Goal: Navigation & Orientation: Find specific page/section

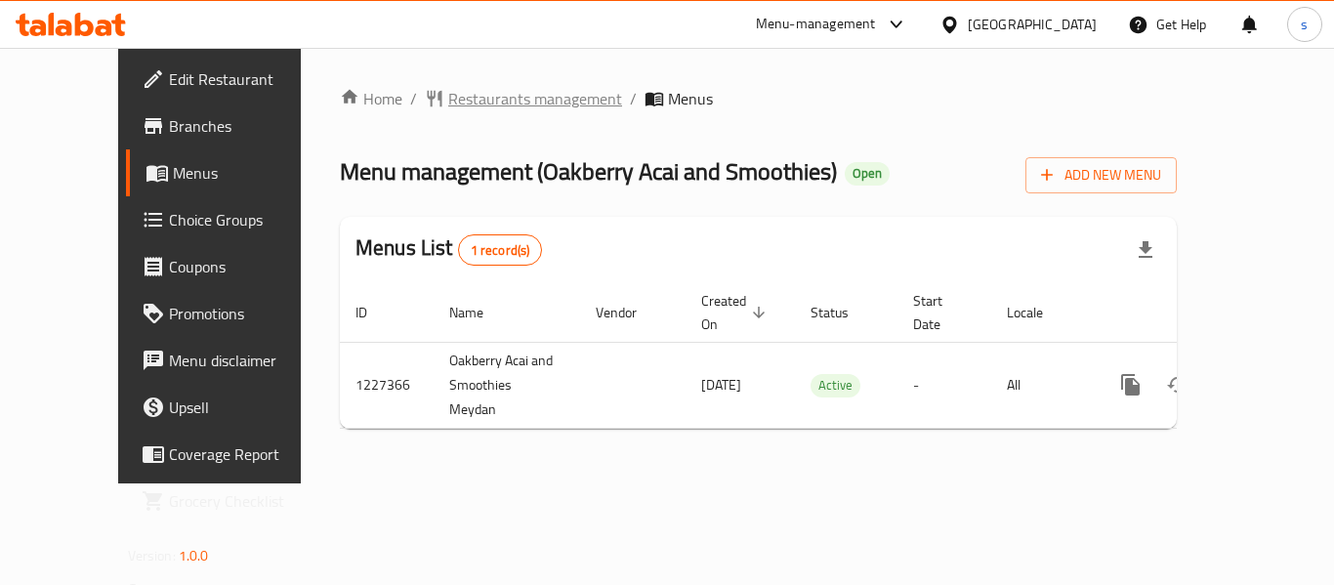
click at [464, 94] on span "Restaurants management" at bounding box center [535, 98] width 174 height 23
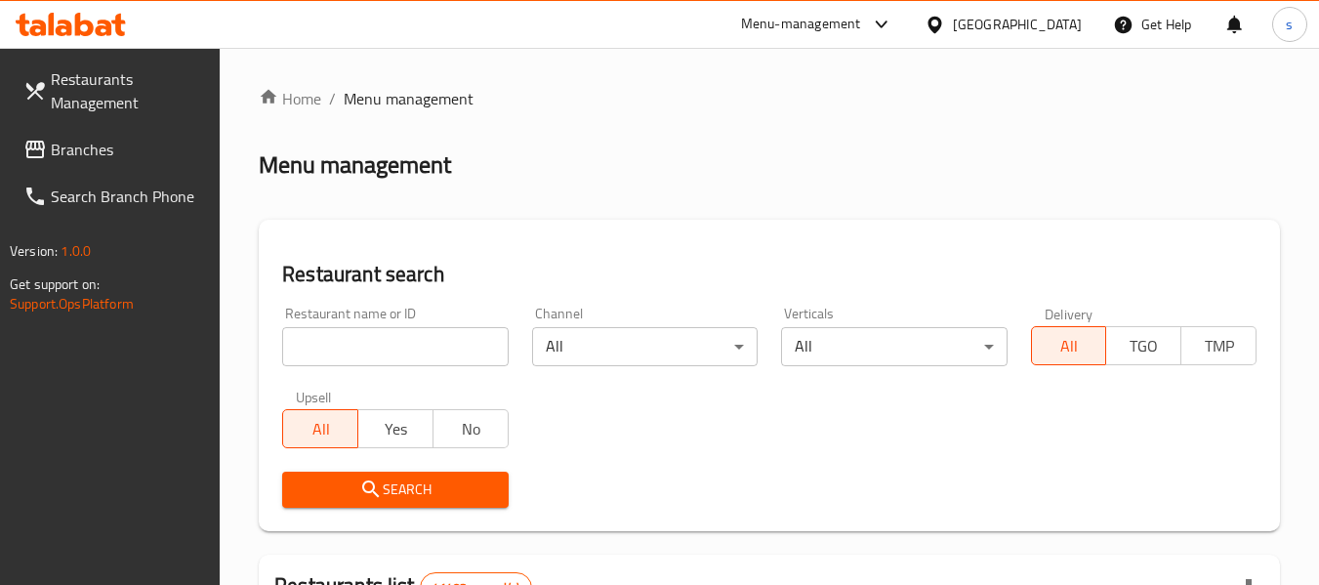
click at [96, 155] on span "Branches" at bounding box center [128, 149] width 154 height 23
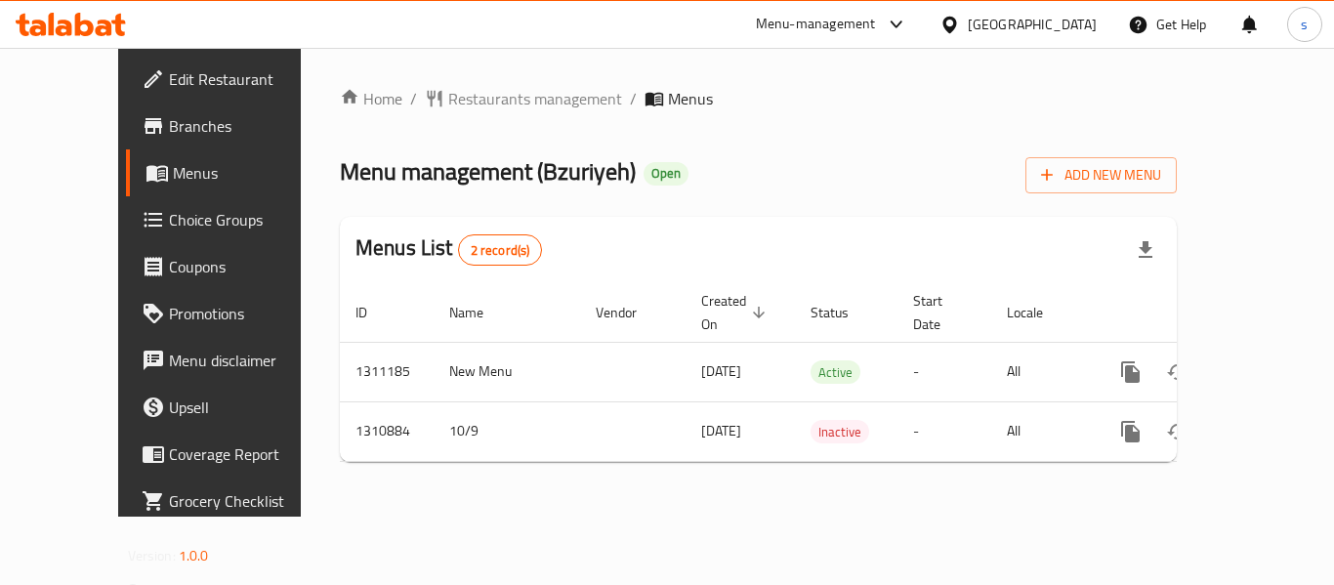
click at [984, 27] on div "[GEOGRAPHIC_DATA]" at bounding box center [1031, 24] width 129 height 21
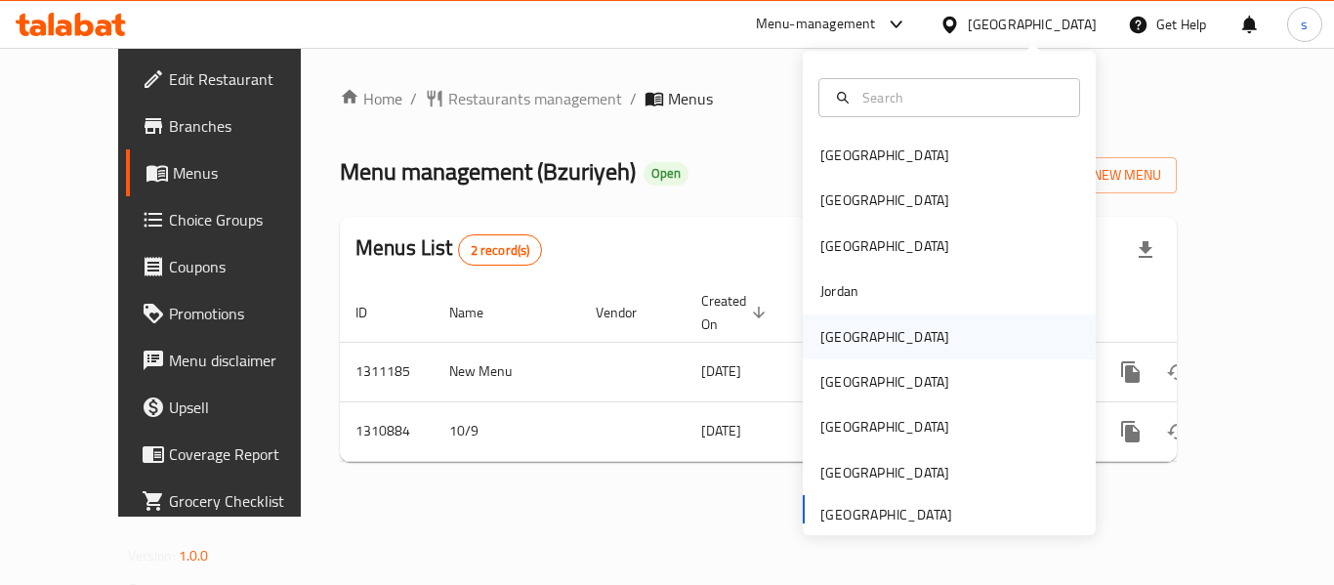
click at [839, 329] on div "[GEOGRAPHIC_DATA]" at bounding box center [884, 336] width 129 height 21
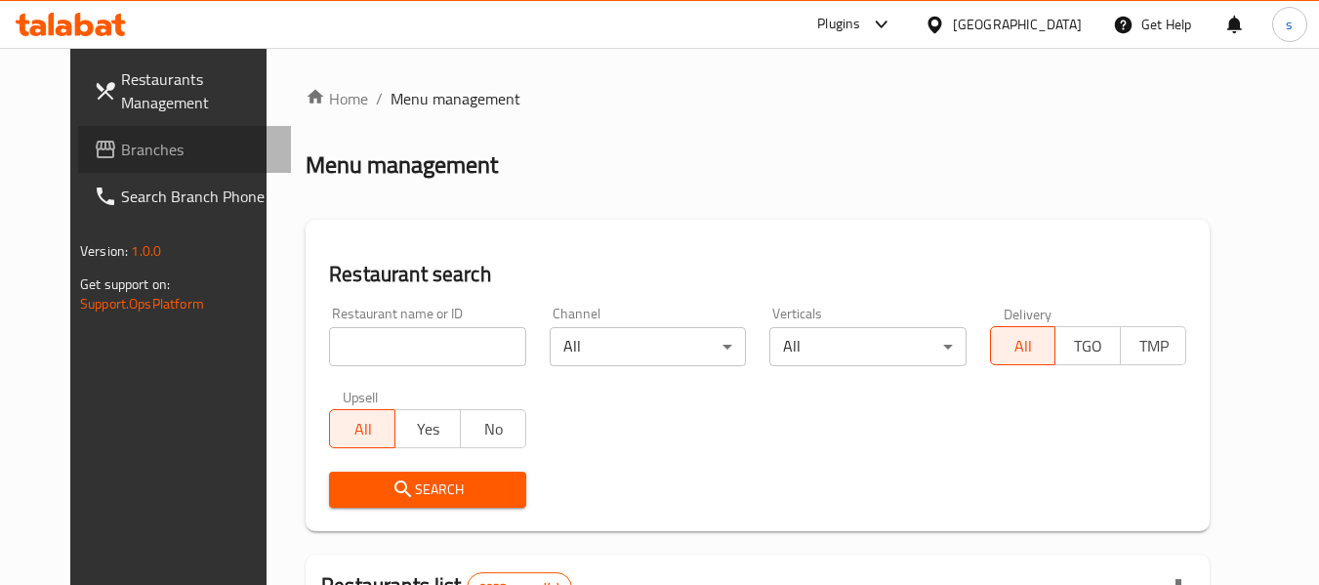
click at [138, 160] on span "Branches" at bounding box center [198, 149] width 154 height 23
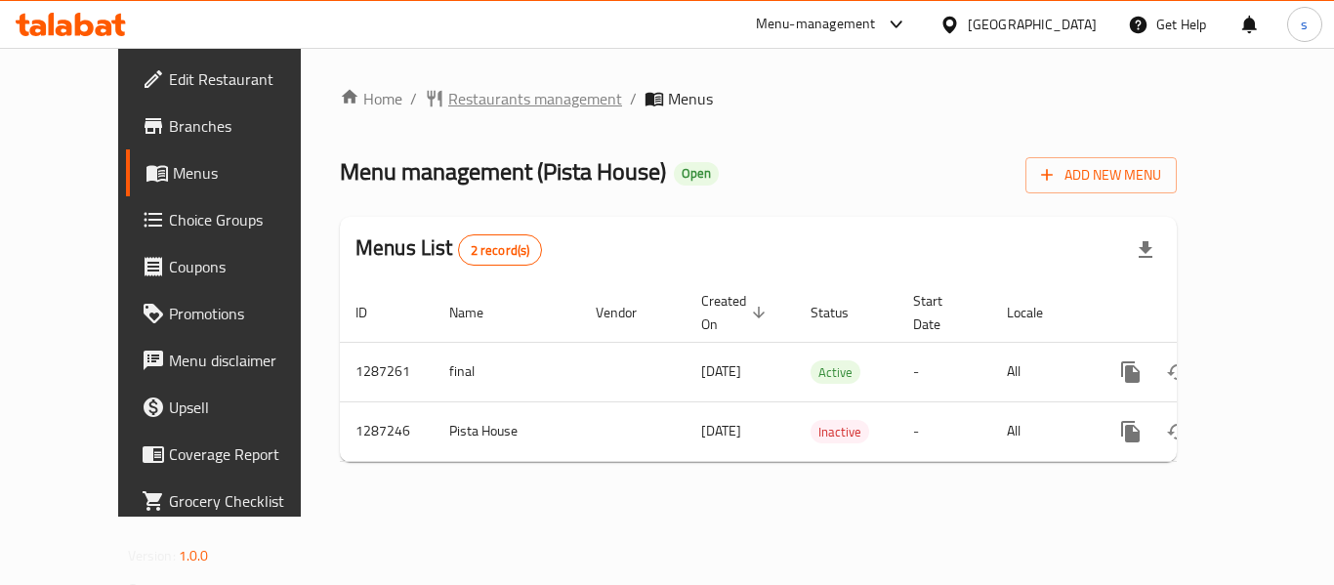
click at [448, 108] on span "Restaurants management" at bounding box center [535, 98] width 174 height 23
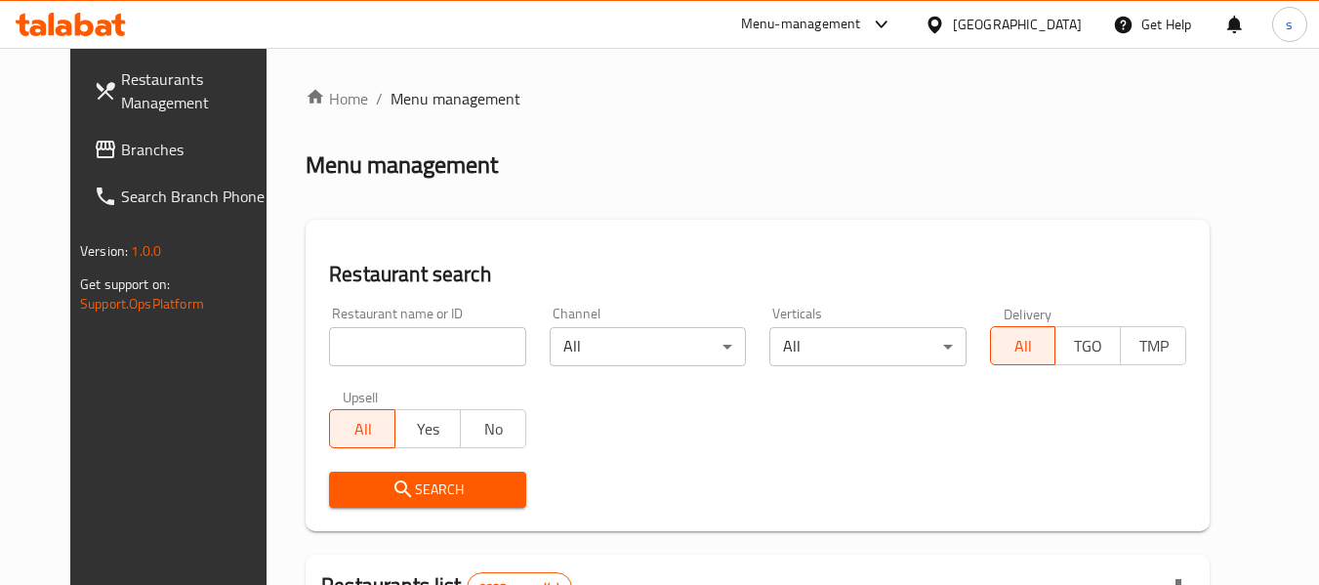
click at [142, 160] on span "Branches" at bounding box center [198, 149] width 154 height 23
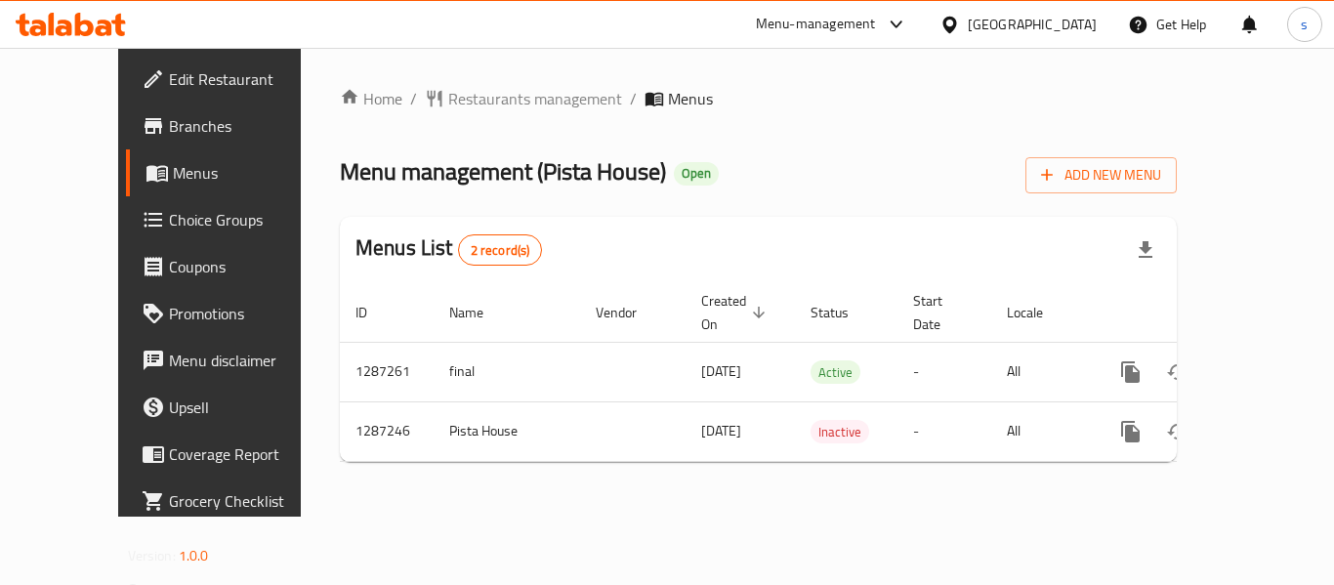
click at [960, 22] on icon at bounding box center [949, 25] width 21 height 21
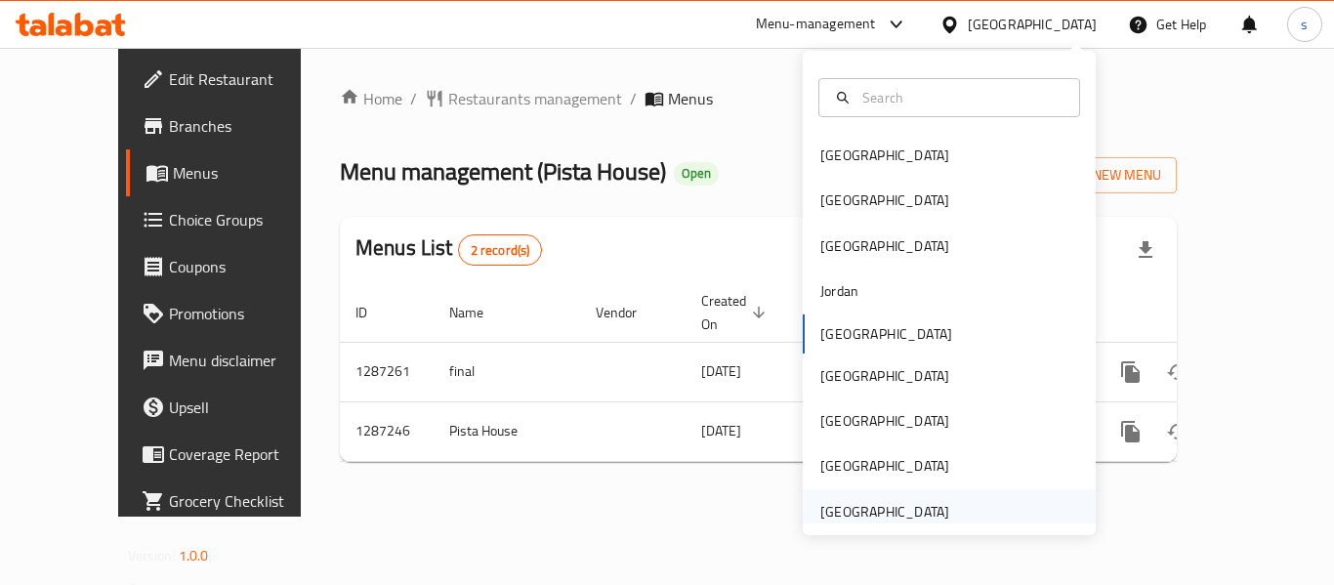
click at [822, 512] on div "[GEOGRAPHIC_DATA]" at bounding box center [884, 511] width 129 height 21
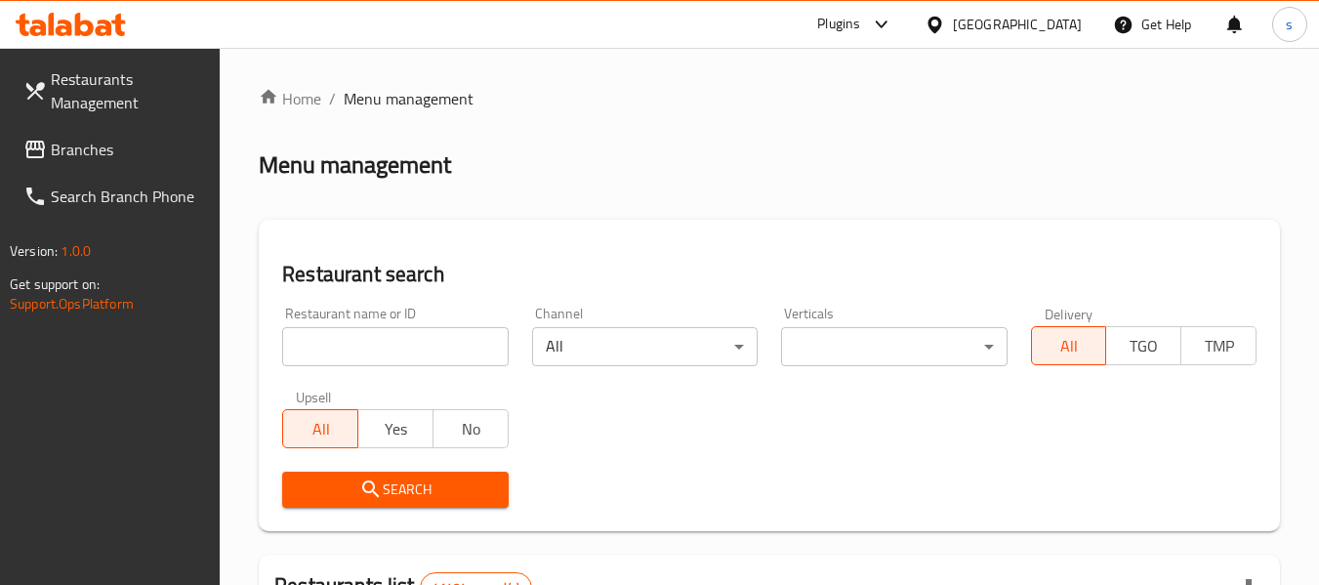
click at [87, 154] on span "Branches" at bounding box center [128, 149] width 154 height 23
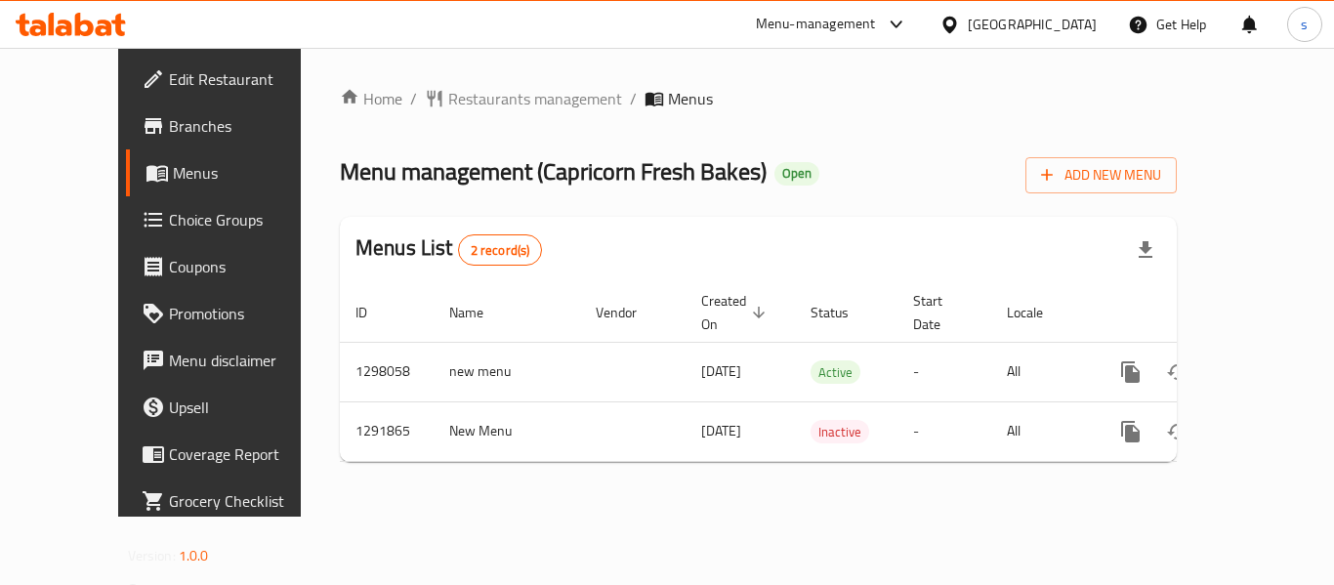
click at [1000, 30] on div "[GEOGRAPHIC_DATA]" at bounding box center [1031, 24] width 129 height 21
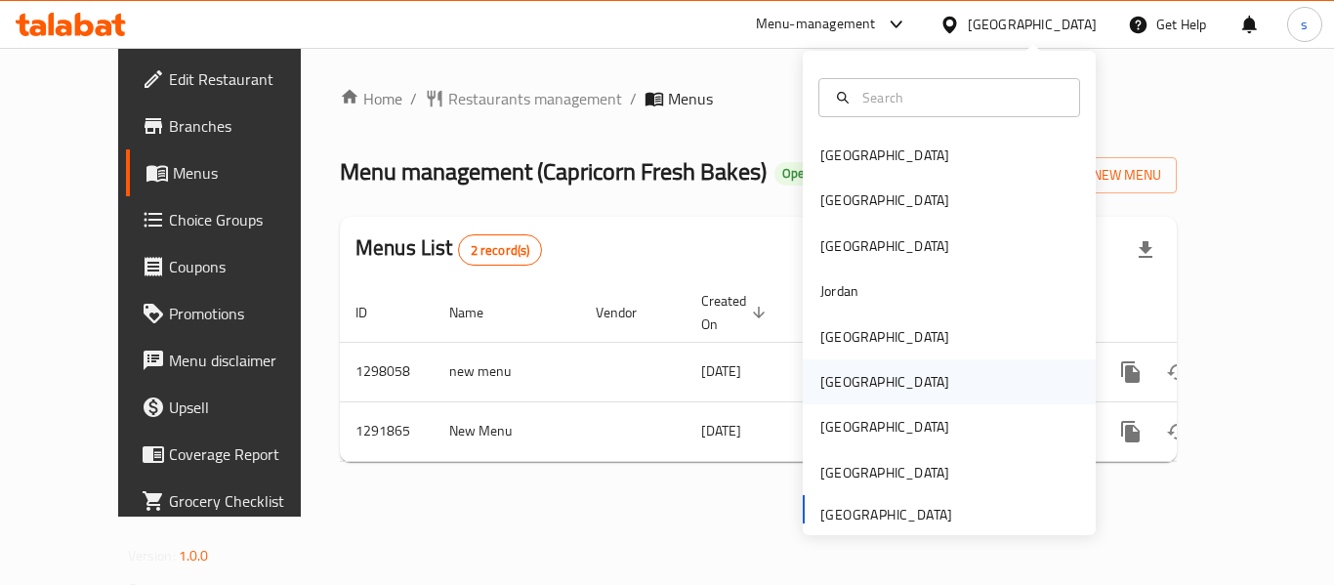
click at [849, 382] on div "[GEOGRAPHIC_DATA]" at bounding box center [884, 381] width 160 height 45
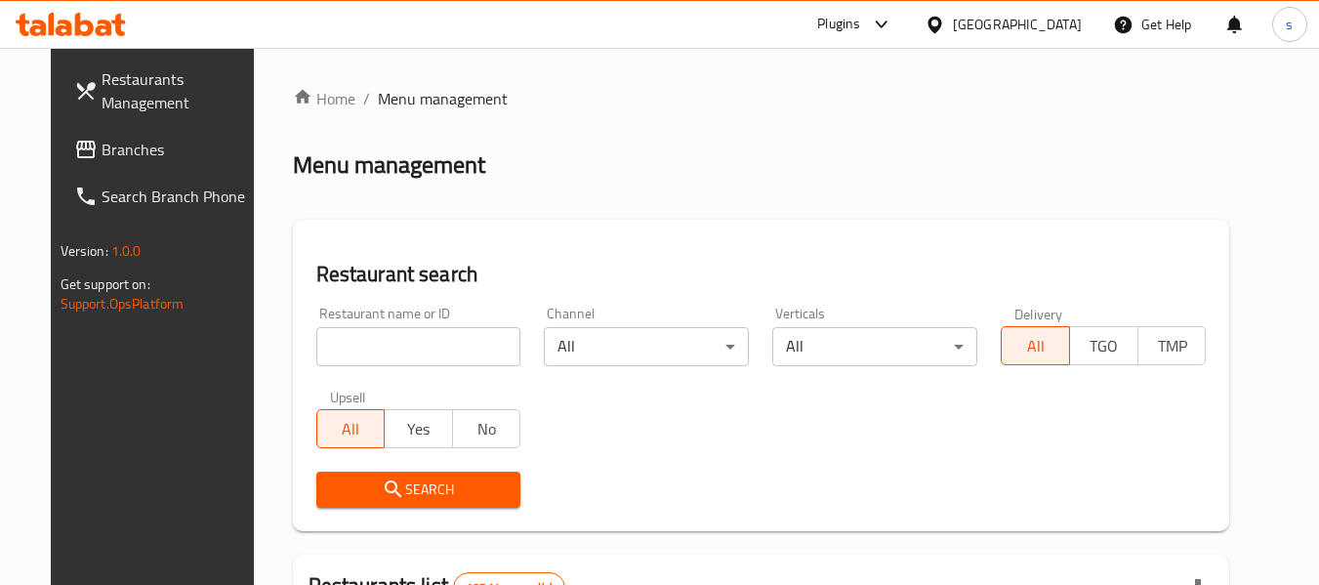
click at [90, 164] on link "Branches" at bounding box center [165, 149] width 213 height 47
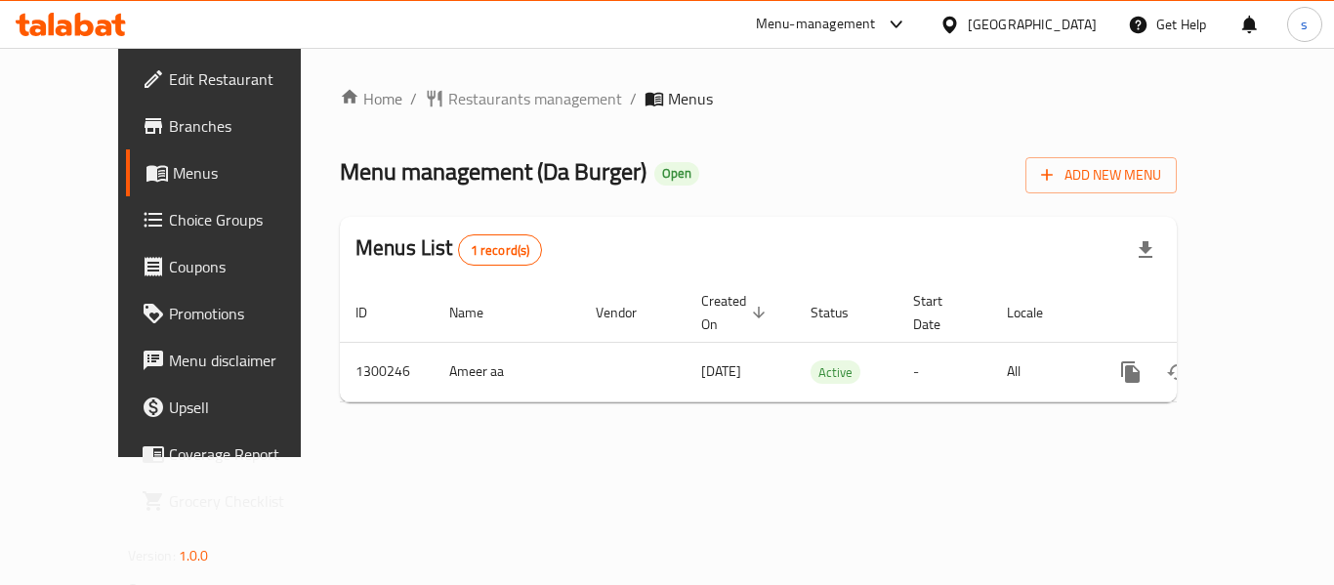
click at [169, 414] on span "Upsell" at bounding box center [247, 406] width 156 height 23
click at [1088, 22] on div "[GEOGRAPHIC_DATA]" at bounding box center [1031, 24] width 129 height 21
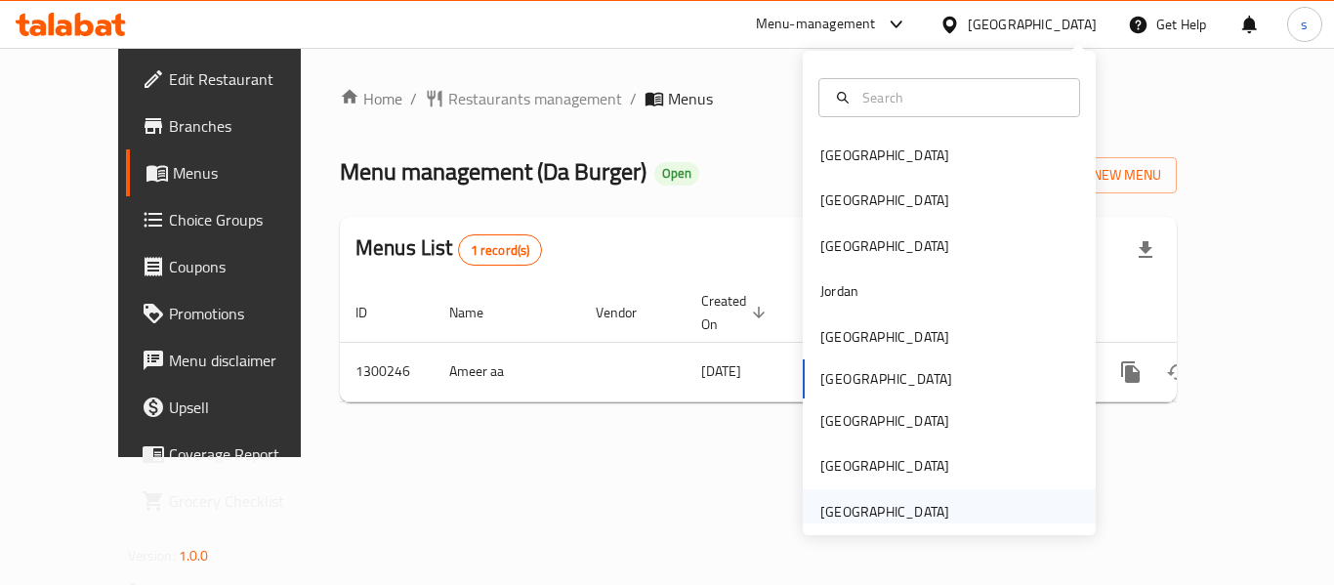
click at [898, 513] on div "[GEOGRAPHIC_DATA]" at bounding box center [884, 511] width 129 height 21
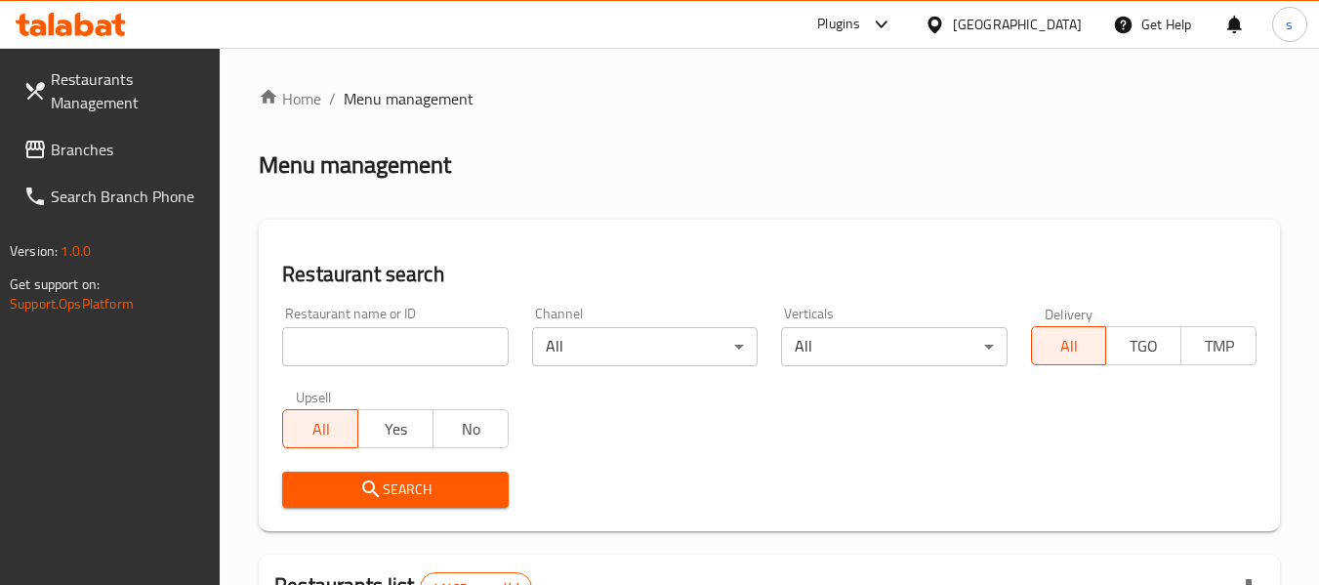
click at [98, 152] on span "Branches" at bounding box center [128, 149] width 154 height 23
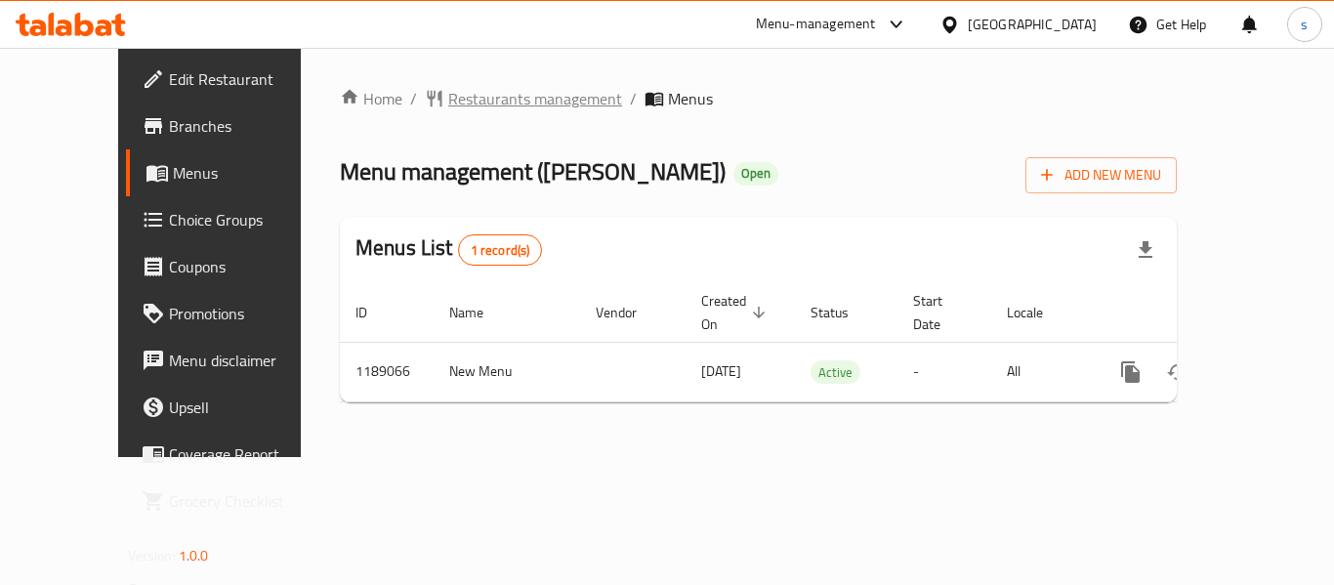
click at [448, 94] on span "Restaurants management" at bounding box center [535, 98] width 174 height 23
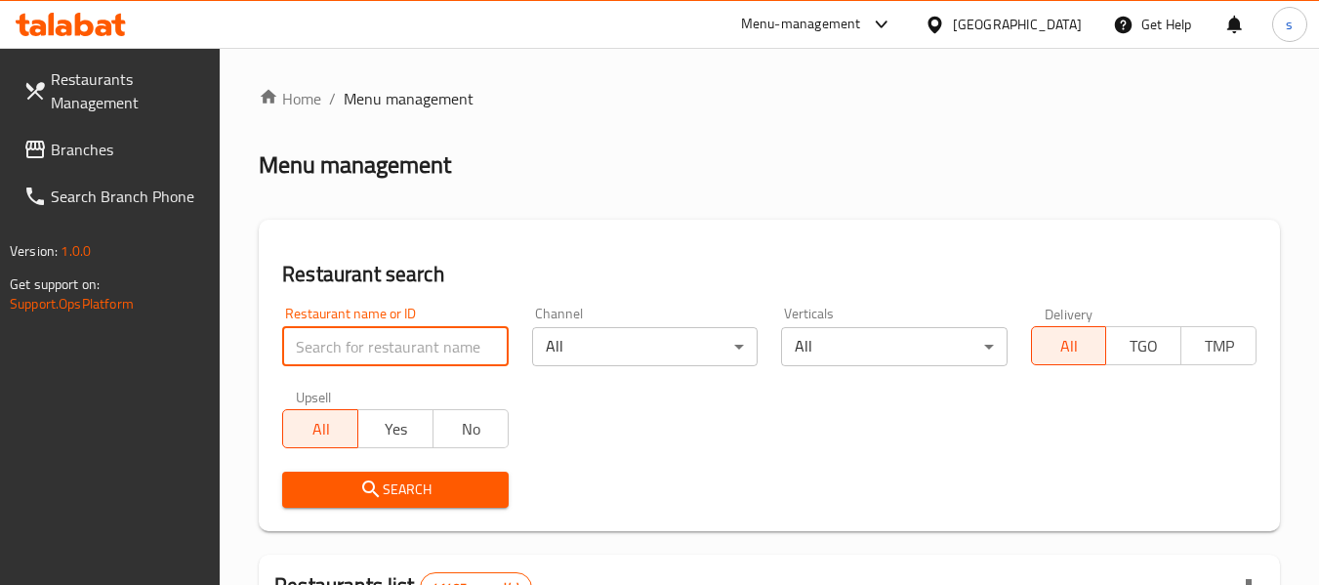
click at [401, 341] on input "search" at bounding box center [395, 346] width 226 height 39
paste input "667202"
type input "667202"
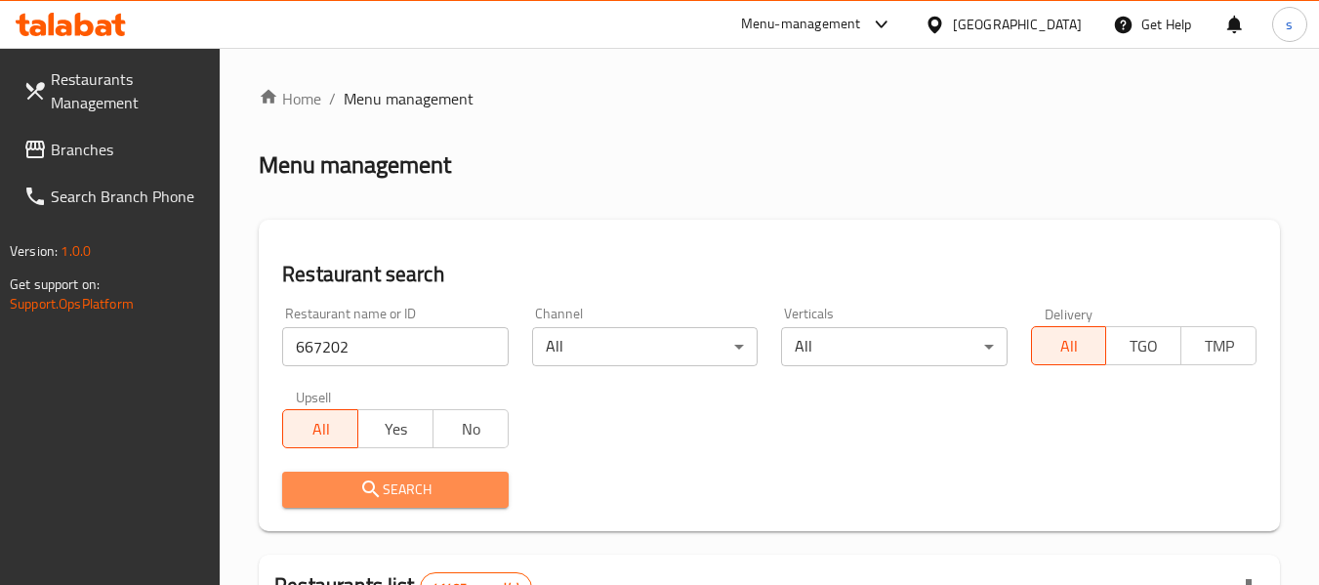
click at [431, 484] on span "Search" at bounding box center [395, 489] width 194 height 24
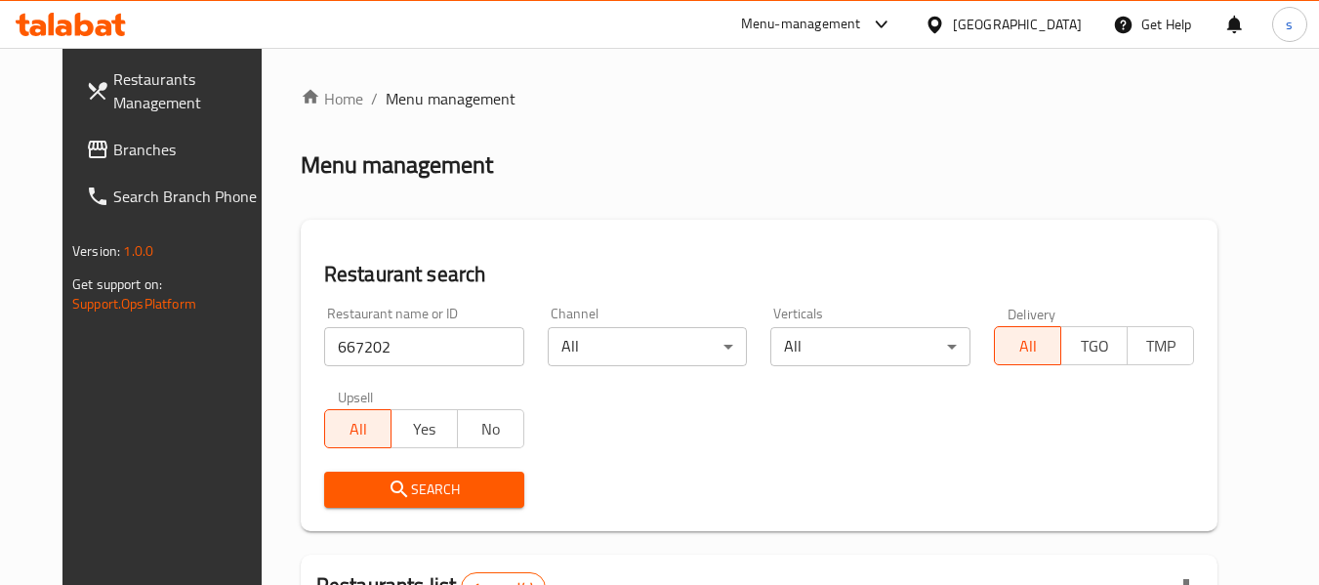
click at [431, 484] on div "Home / Menu management Menu management Restaurant search Restaurant name or ID …" at bounding box center [759, 447] width 917 height 720
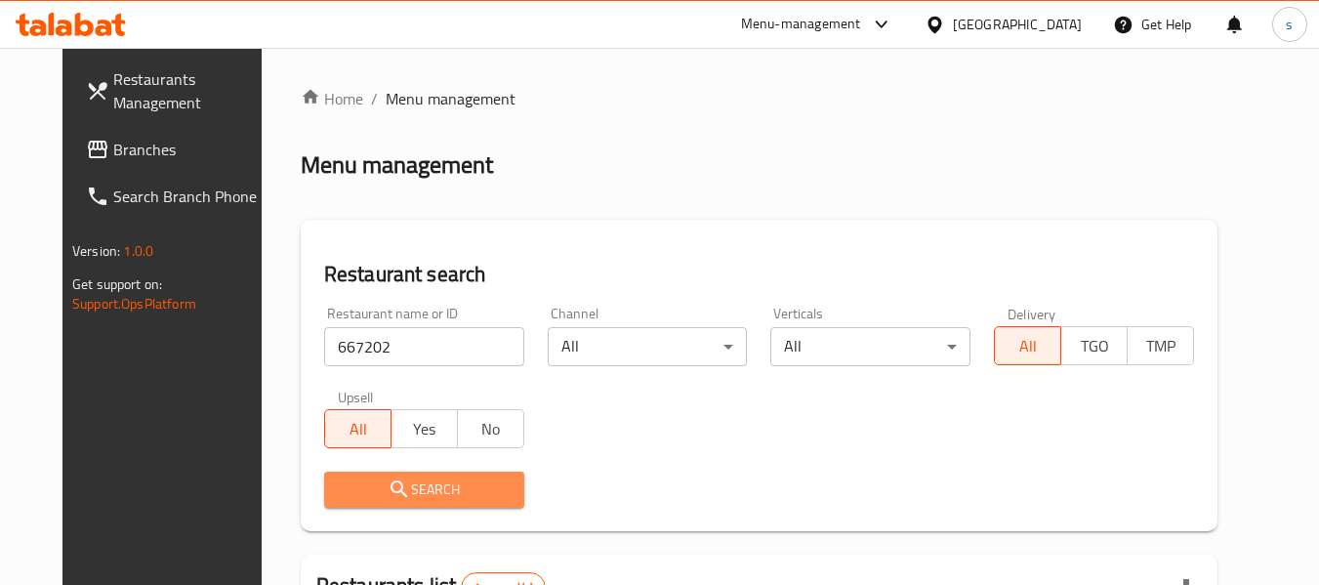
click at [455, 483] on span "Search" at bounding box center [424, 489] width 169 height 24
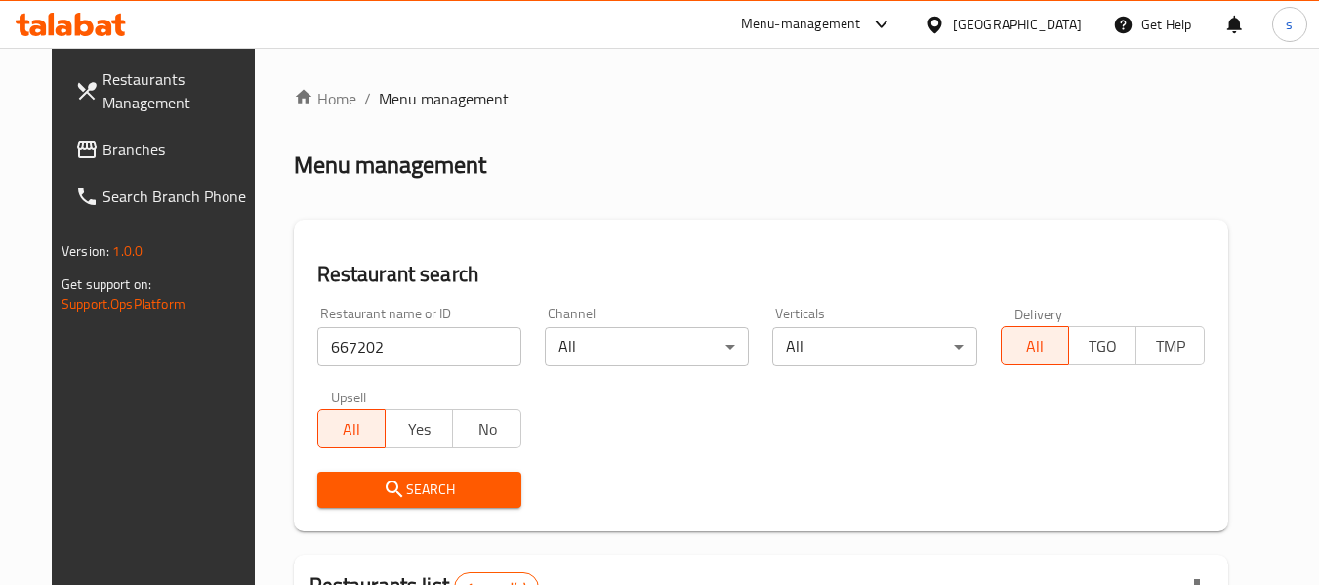
click at [997, 11] on div "[GEOGRAPHIC_DATA]" at bounding box center [1003, 24] width 188 height 47
click at [111, 138] on span "Branches" at bounding box center [180, 149] width 154 height 23
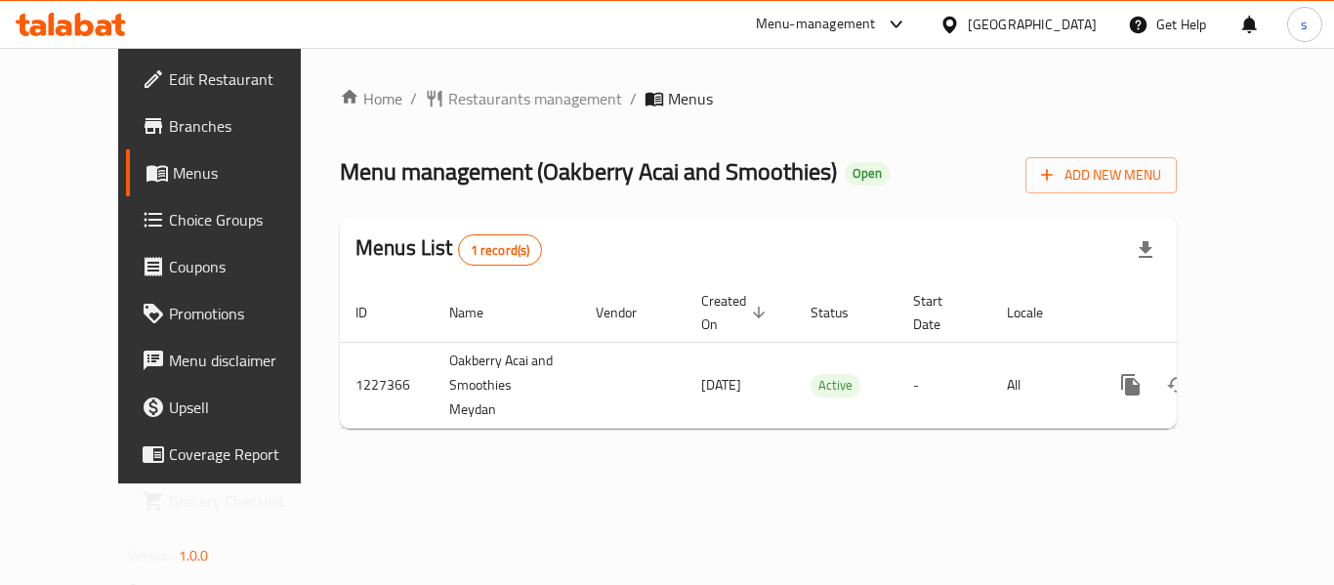
click at [1039, 28] on div "[GEOGRAPHIC_DATA]" at bounding box center [1031, 24] width 129 height 21
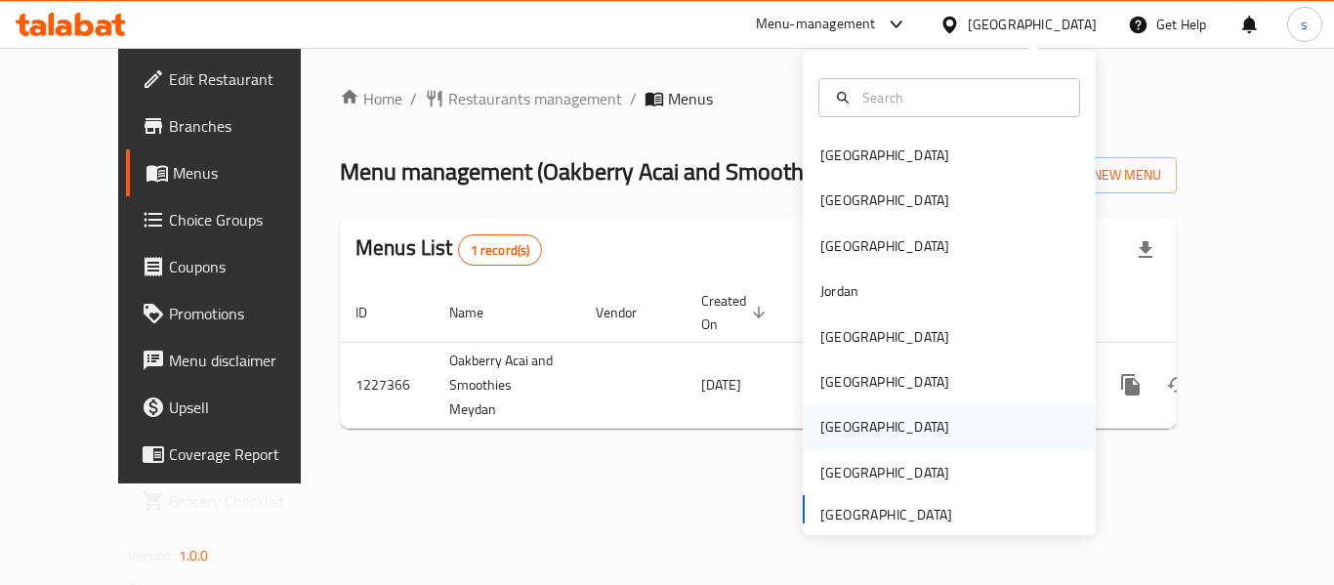
click at [878, 420] on div "[GEOGRAPHIC_DATA]" at bounding box center [948, 426] width 293 height 45
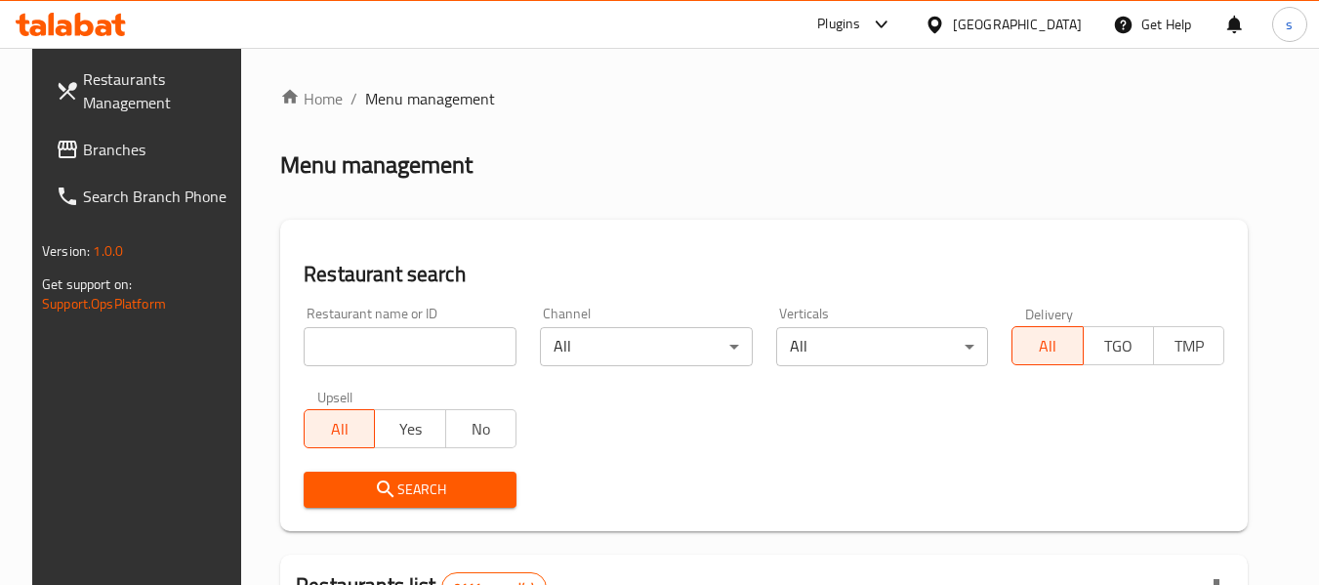
click at [115, 157] on span "Branches" at bounding box center [160, 149] width 154 height 23
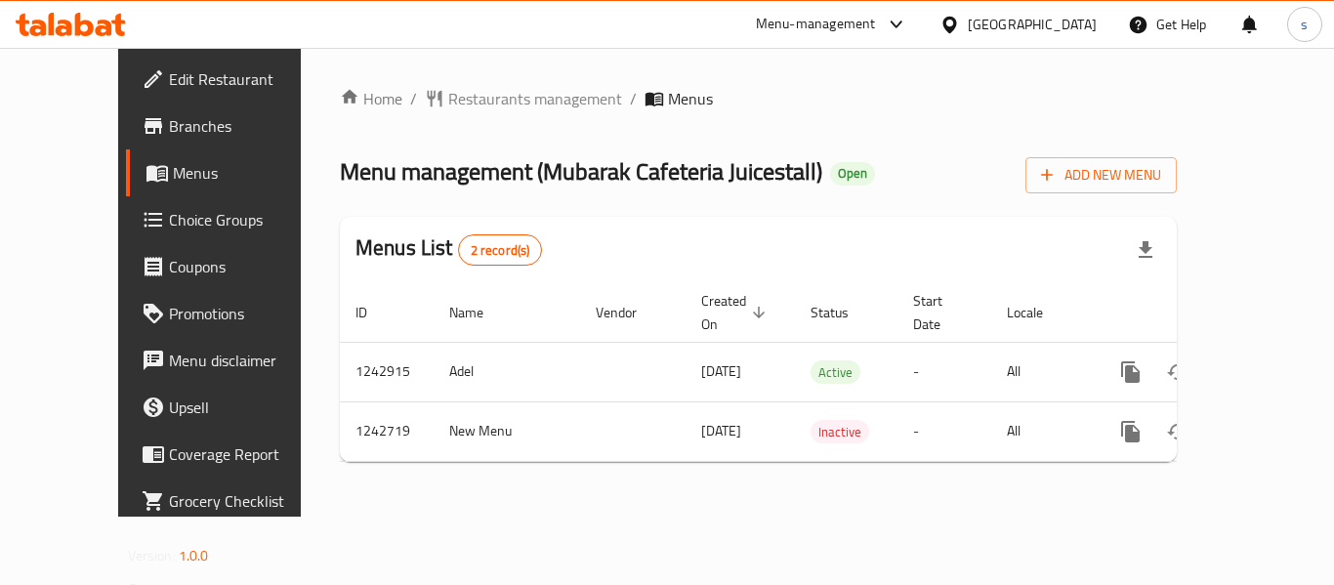
click at [956, 28] on icon at bounding box center [949, 24] width 14 height 17
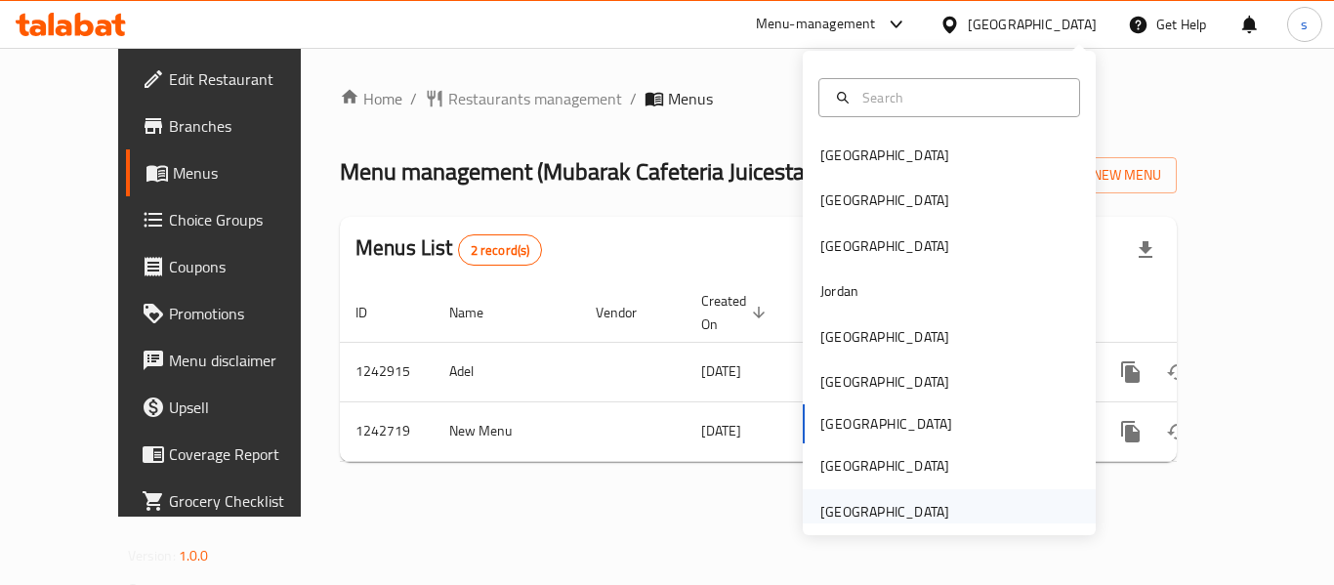
click at [865, 514] on div "[GEOGRAPHIC_DATA]" at bounding box center [884, 511] width 129 height 21
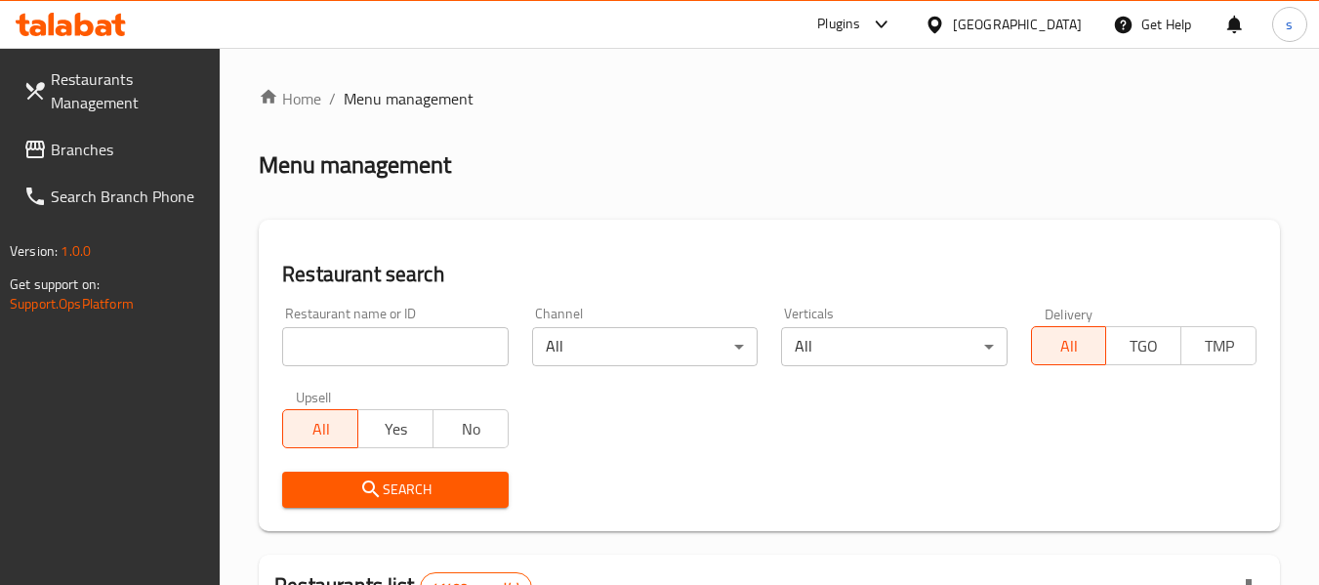
click at [92, 158] on span "Branches" at bounding box center [128, 149] width 154 height 23
